Goal: Task Accomplishment & Management: Use online tool/utility

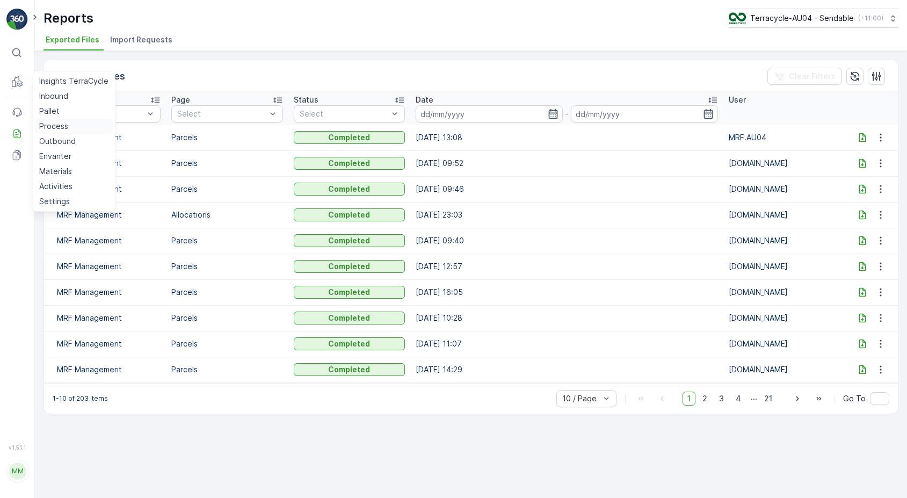
click at [66, 126] on p "Process" at bounding box center [53, 126] width 29 height 11
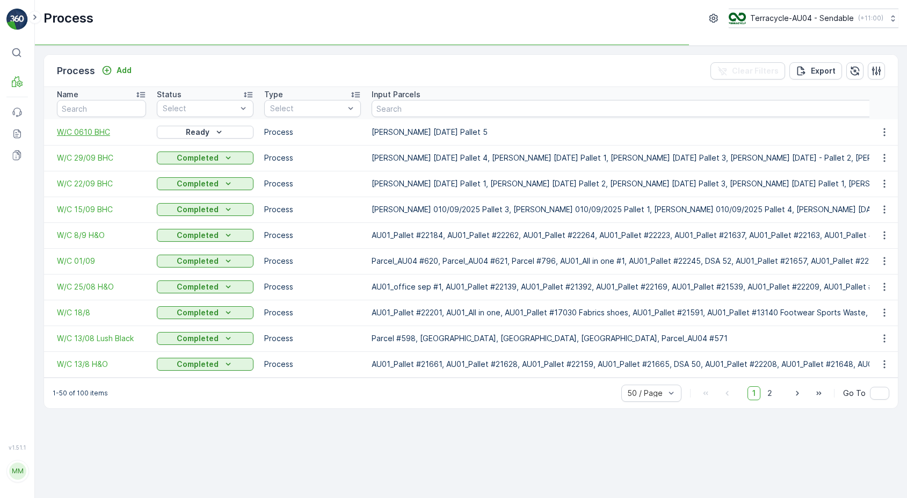
click at [79, 134] on span "W/C 0610 BHC" at bounding box center [101, 132] width 89 height 11
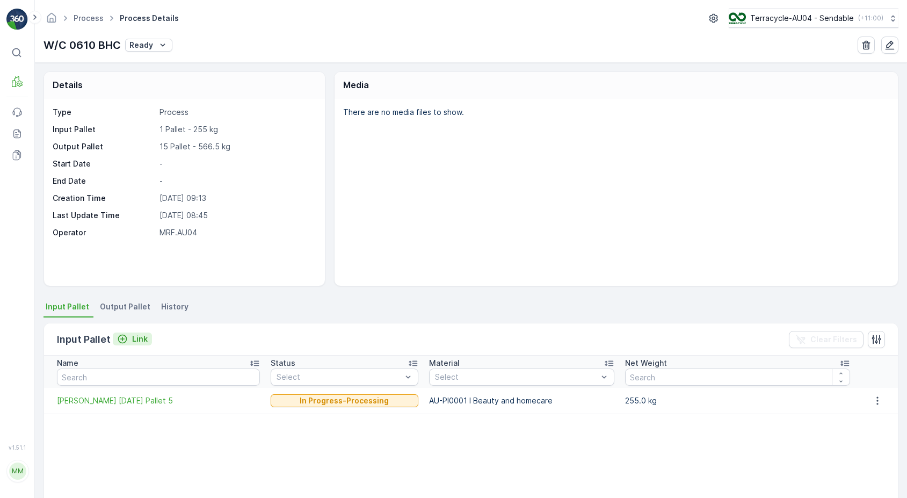
click at [141, 338] on p "Link" at bounding box center [140, 339] width 16 height 11
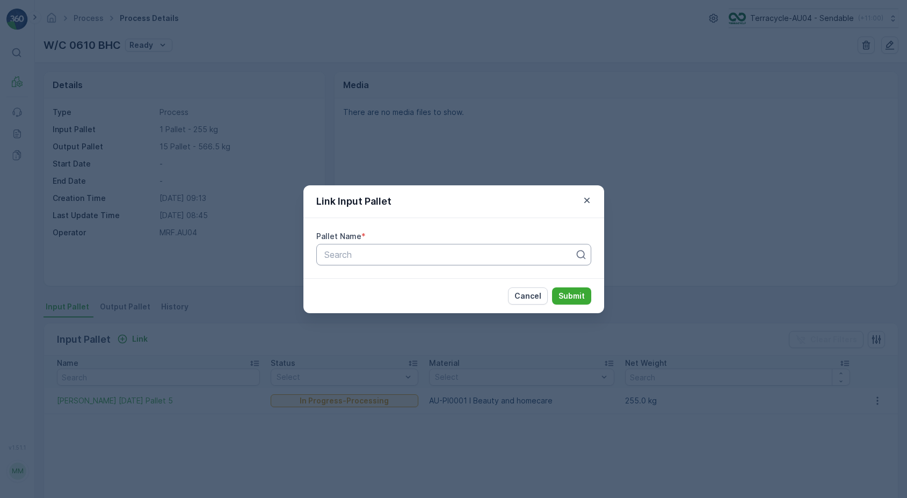
click at [437, 247] on div "Search" at bounding box center [453, 254] width 275 height 21
type input "01/10"
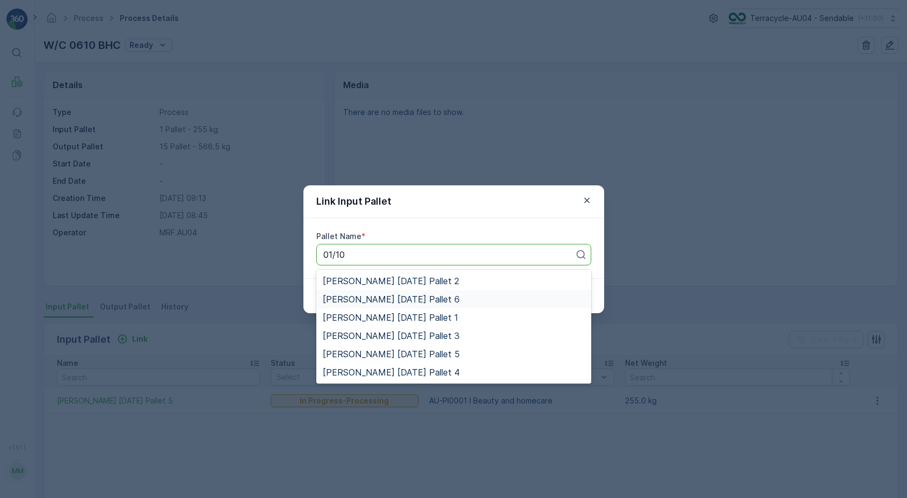
click at [427, 292] on div "[PERSON_NAME] [DATE] Pallet 6" at bounding box center [453, 299] width 275 height 18
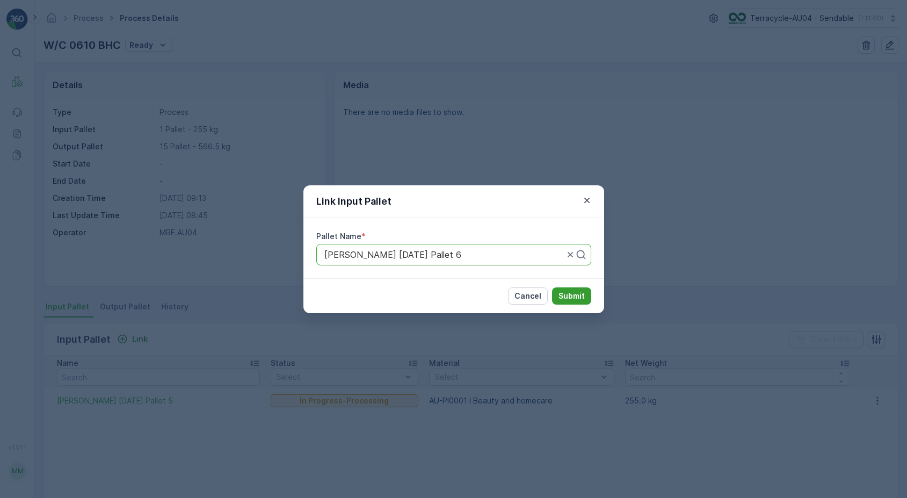
click at [581, 294] on p "Submit" at bounding box center [572, 296] width 26 height 11
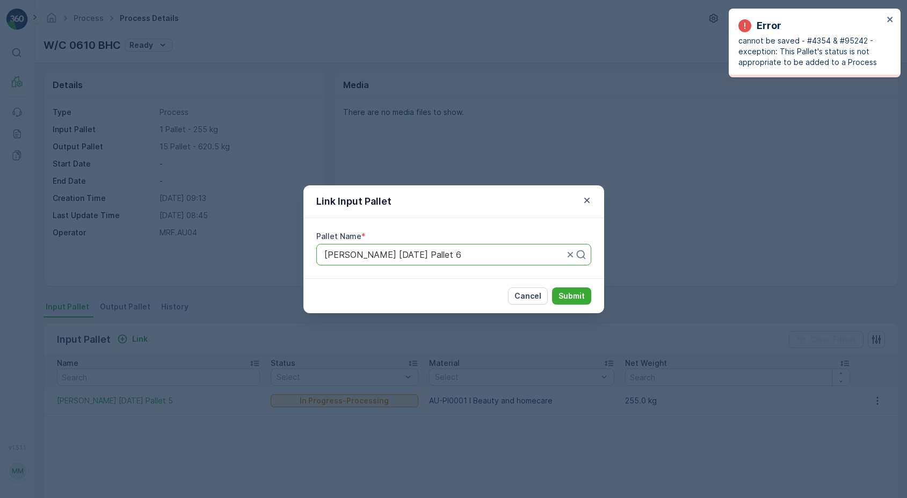
drag, startPoint x: 457, startPoint y: 257, endPoint x: 275, endPoint y: 240, distance: 183.5
click at [275, 240] on div "Link Input Pallet Pallet Name * Use Up and Down to choose options, press Enter …" at bounding box center [453, 249] width 907 height 498
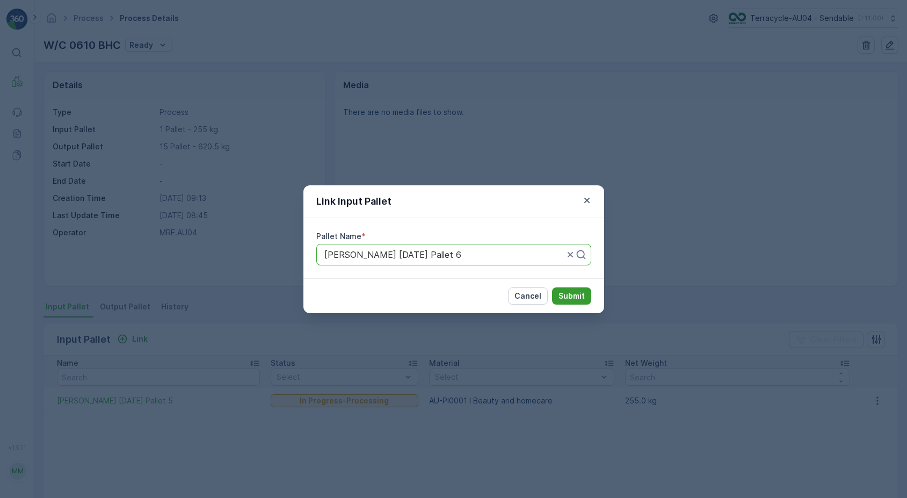
click at [573, 292] on p "Submit" at bounding box center [572, 296] width 26 height 11
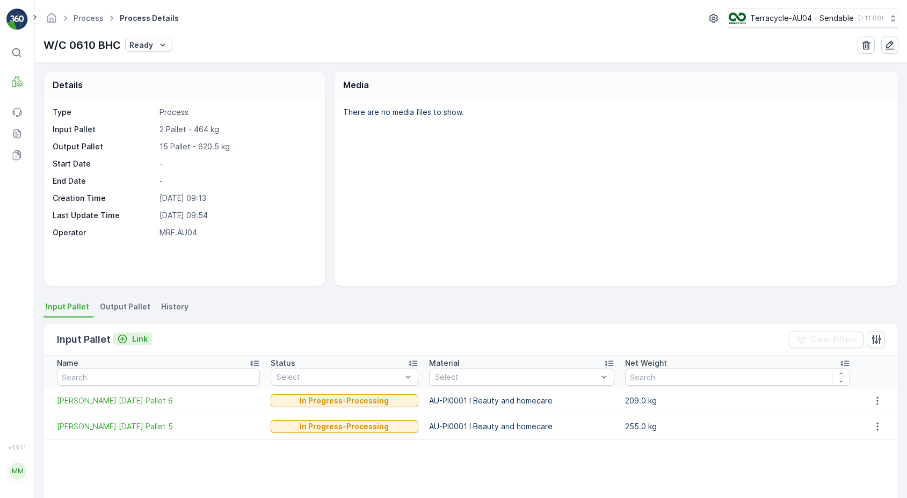
click at [131, 335] on div "Link" at bounding box center [132, 339] width 31 height 11
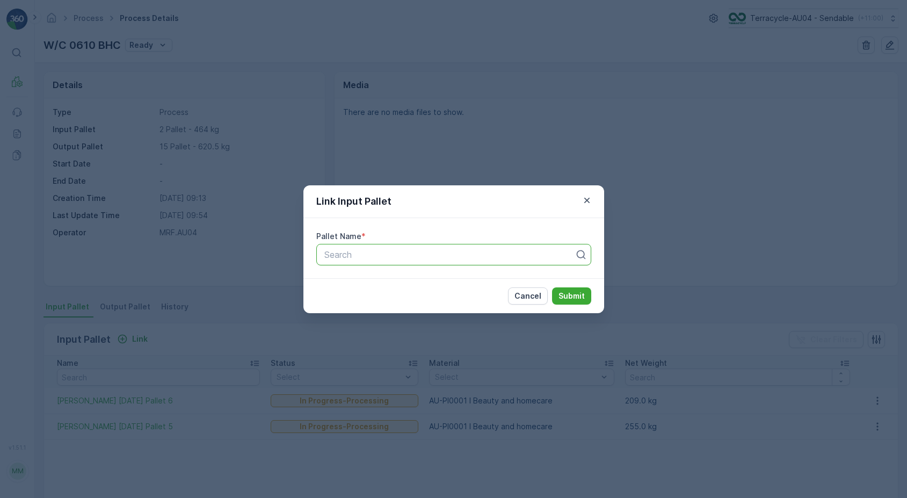
click at [350, 258] on div at bounding box center [449, 255] width 253 height 10
paste input "[PERSON_NAME] [DATE] Pallet 3"
type input "[PERSON_NAME] [DATE] Pallet 3"
click at [376, 270] on div "[PERSON_NAME] [DATE] Pallet 3" at bounding box center [453, 281] width 275 height 23
click at [397, 276] on span "[PERSON_NAME] [DATE] Pallet 3" at bounding box center [391, 281] width 137 height 10
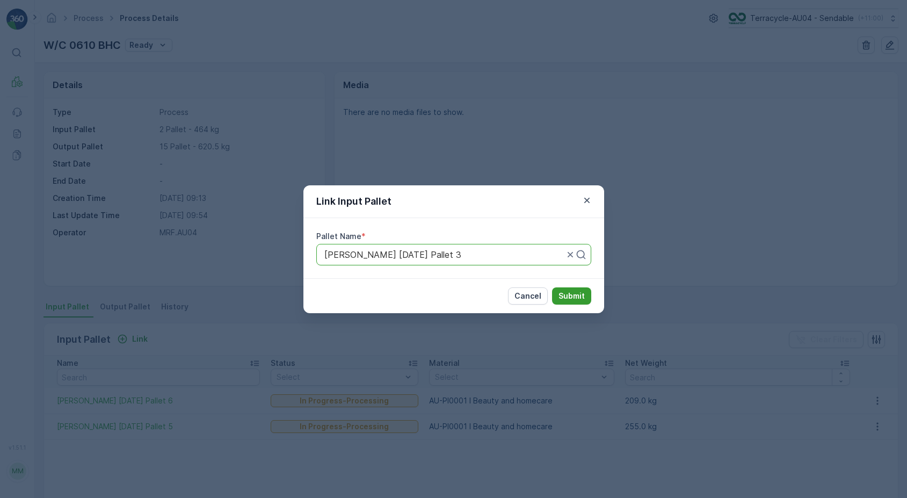
click at [573, 293] on p "Submit" at bounding box center [572, 296] width 26 height 11
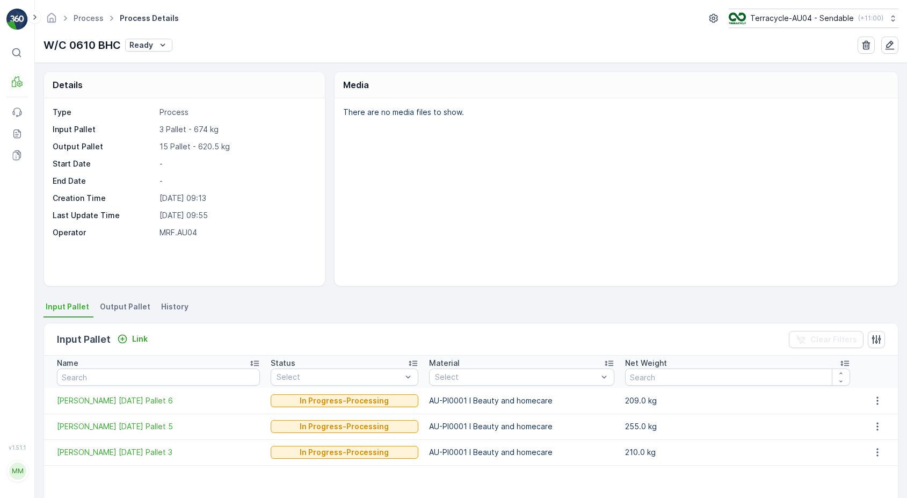
click at [140, 346] on div "Link" at bounding box center [132, 339] width 39 height 13
click at [139, 343] on p "Link" at bounding box center [140, 339] width 16 height 11
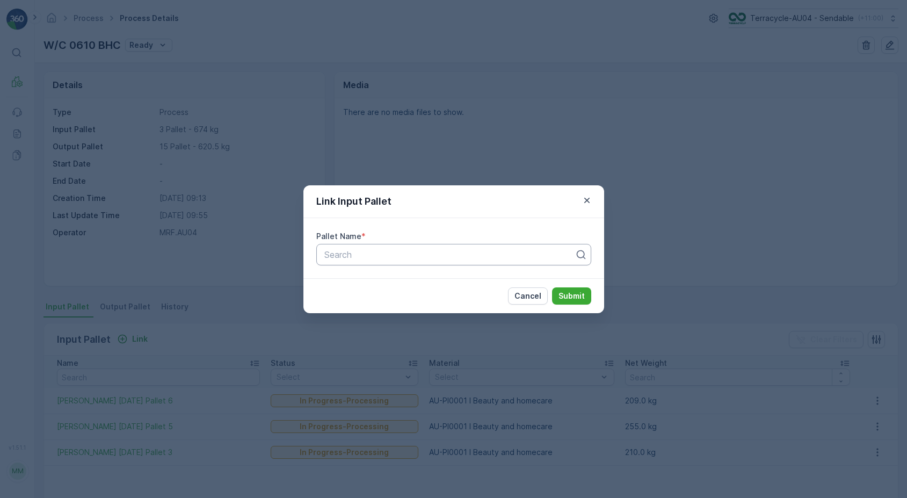
click at [410, 253] on div at bounding box center [449, 255] width 253 height 10
paste input "[PERSON_NAME] [DATE] Pallet 4"
type input "[PERSON_NAME] [DATE] Pallet 4"
click at [448, 283] on div "[PERSON_NAME] [DATE] Pallet 4" at bounding box center [454, 281] width 262 height 10
click at [570, 289] on button "Submit" at bounding box center [571, 295] width 39 height 17
